Goal: Navigation & Orientation: Find specific page/section

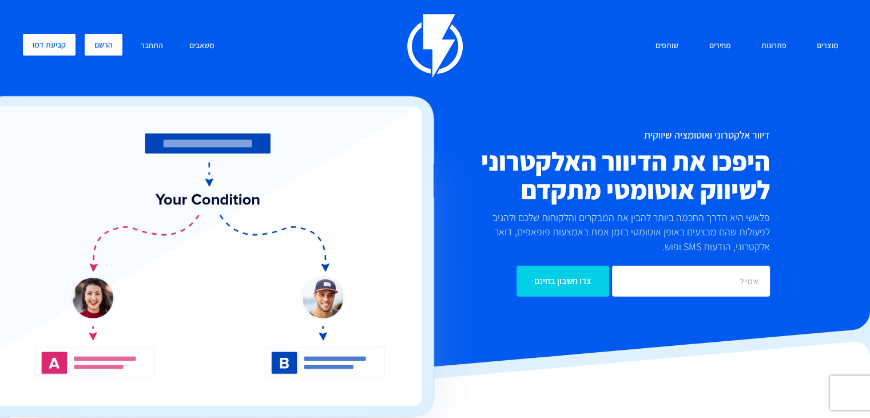
click at [98, 39] on link "הרשם" at bounding box center [104, 45] width 38 height 22
click at [151, 42] on link "התחבר" at bounding box center [151, 46] width 39 height 25
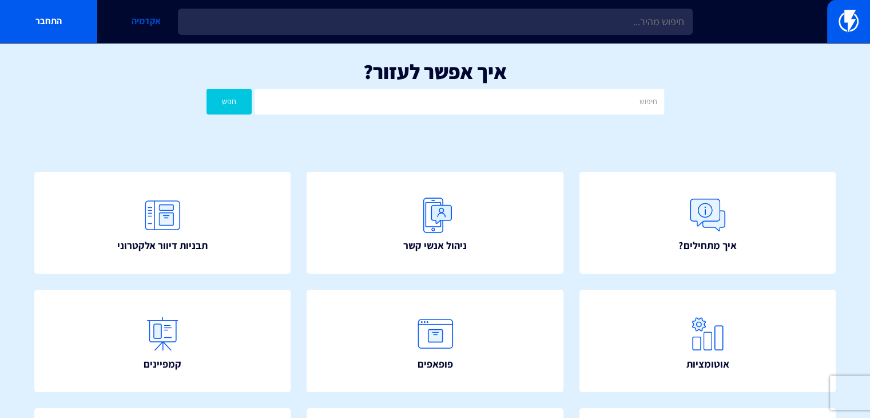
click at [147, 20] on link "אקדמיה" at bounding box center [145, 21] width 97 height 43
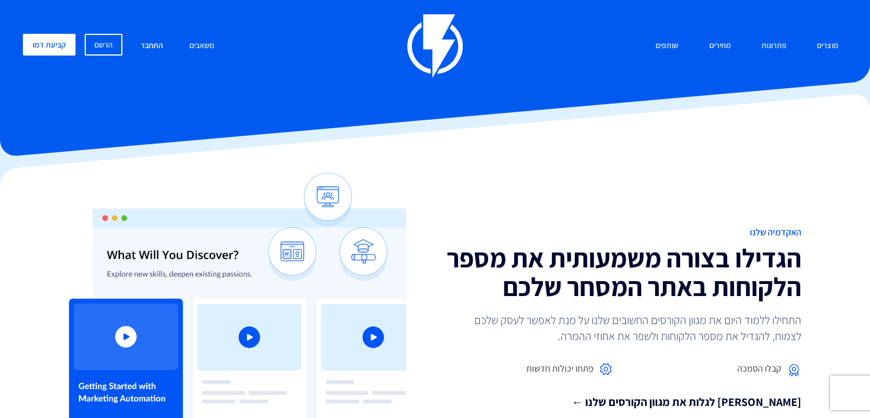
click at [145, 45] on link "התחבר" at bounding box center [151, 46] width 39 height 25
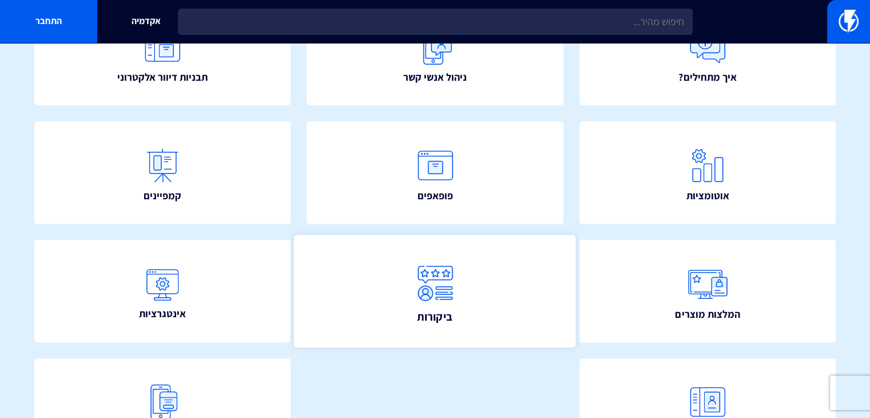
scroll to position [261, 0]
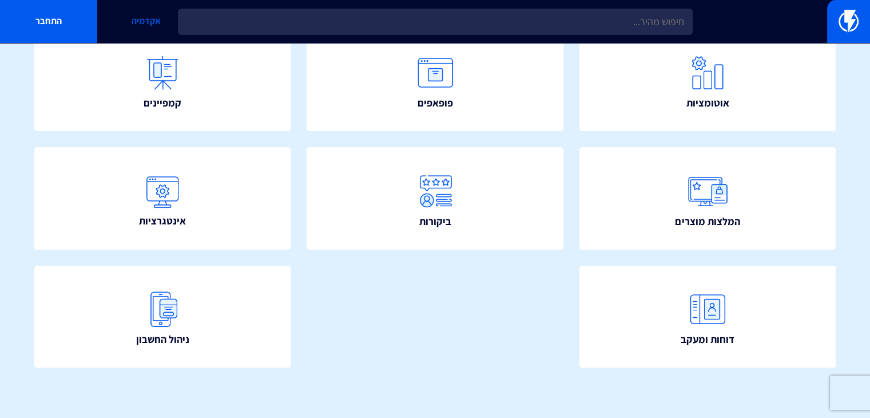
click at [144, 12] on link "אקדמיה" at bounding box center [145, 21] width 97 height 43
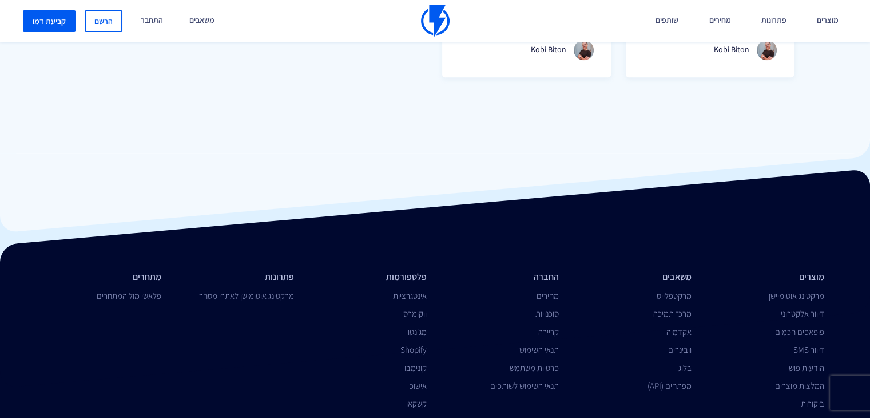
scroll to position [1088, 0]
